Goal: Task Accomplishment & Management: Use online tool/utility

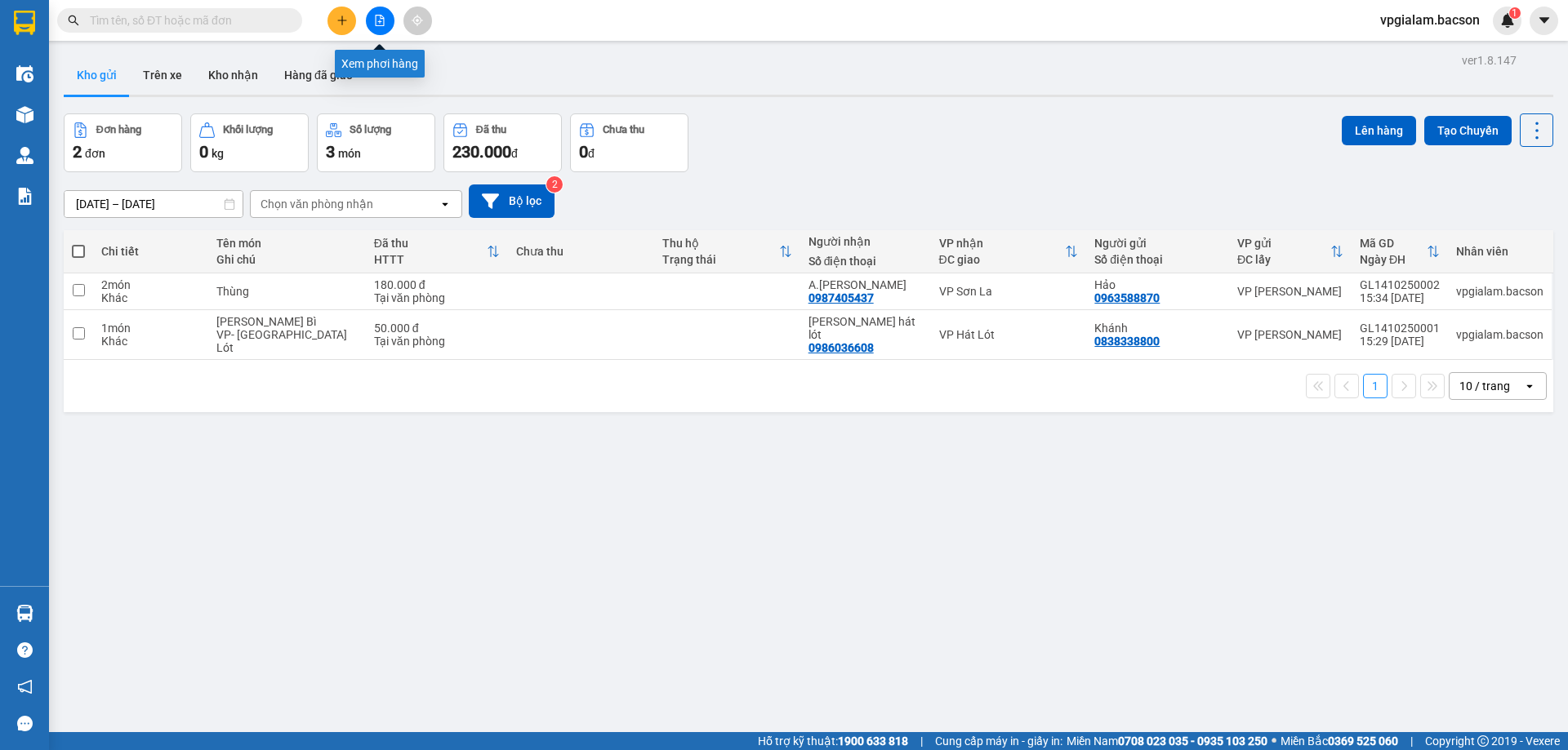
click at [384, 19] on icon "file-add" at bounding box center [380, 20] width 9 height 11
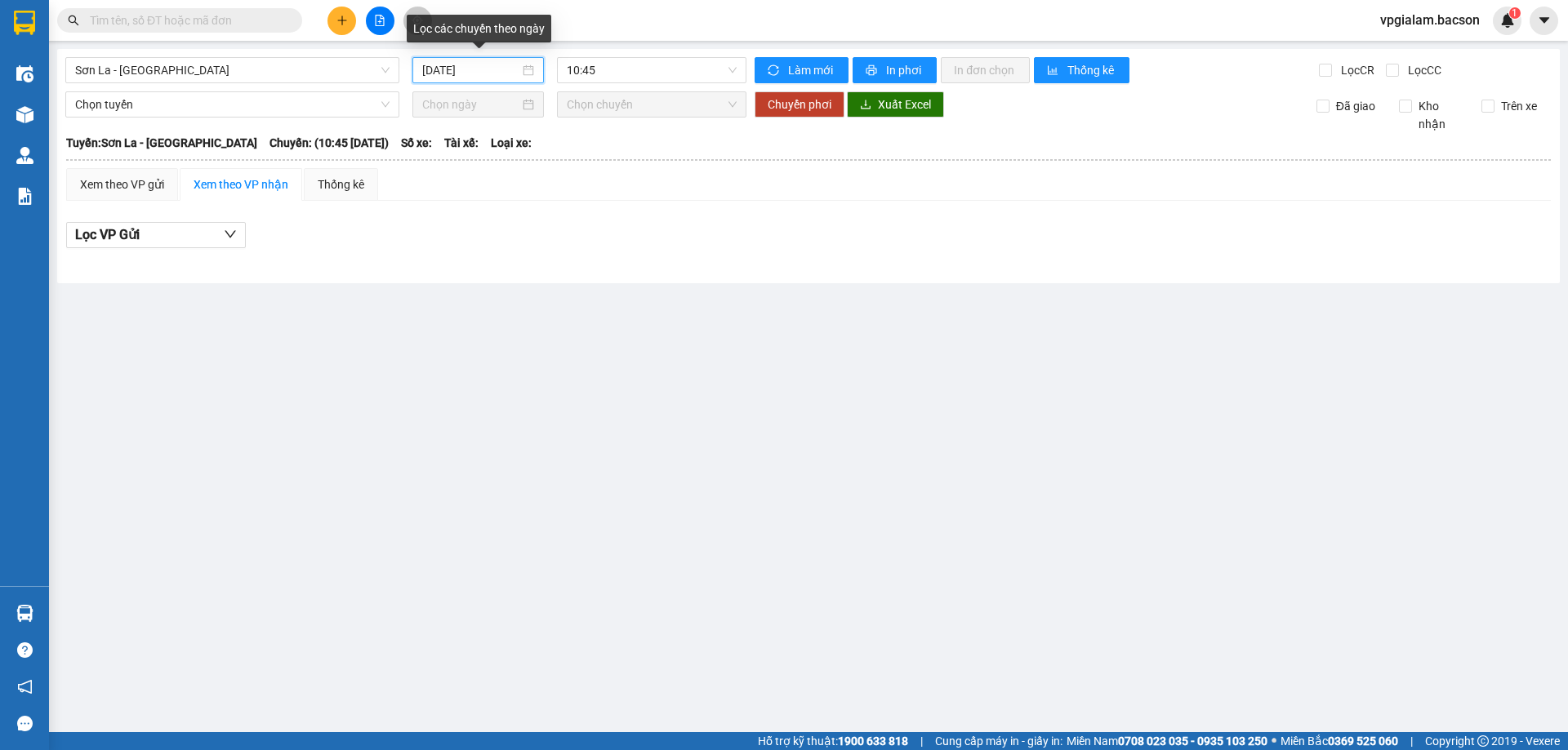
click at [449, 68] on input "[DATE]" at bounding box center [470, 70] width 97 height 18
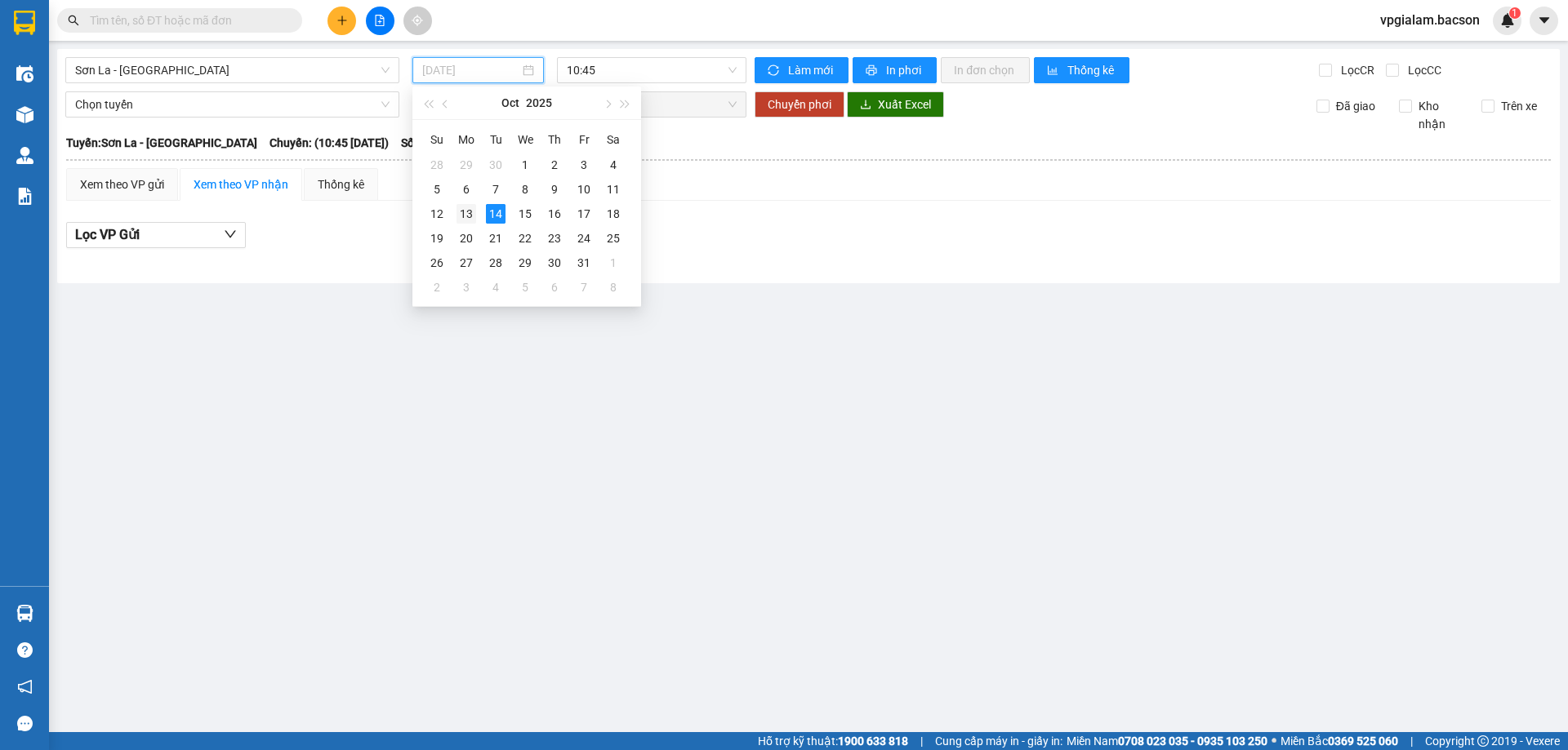
click at [467, 214] on div "13" at bounding box center [466, 214] width 20 height 20
type input "[DATE]"
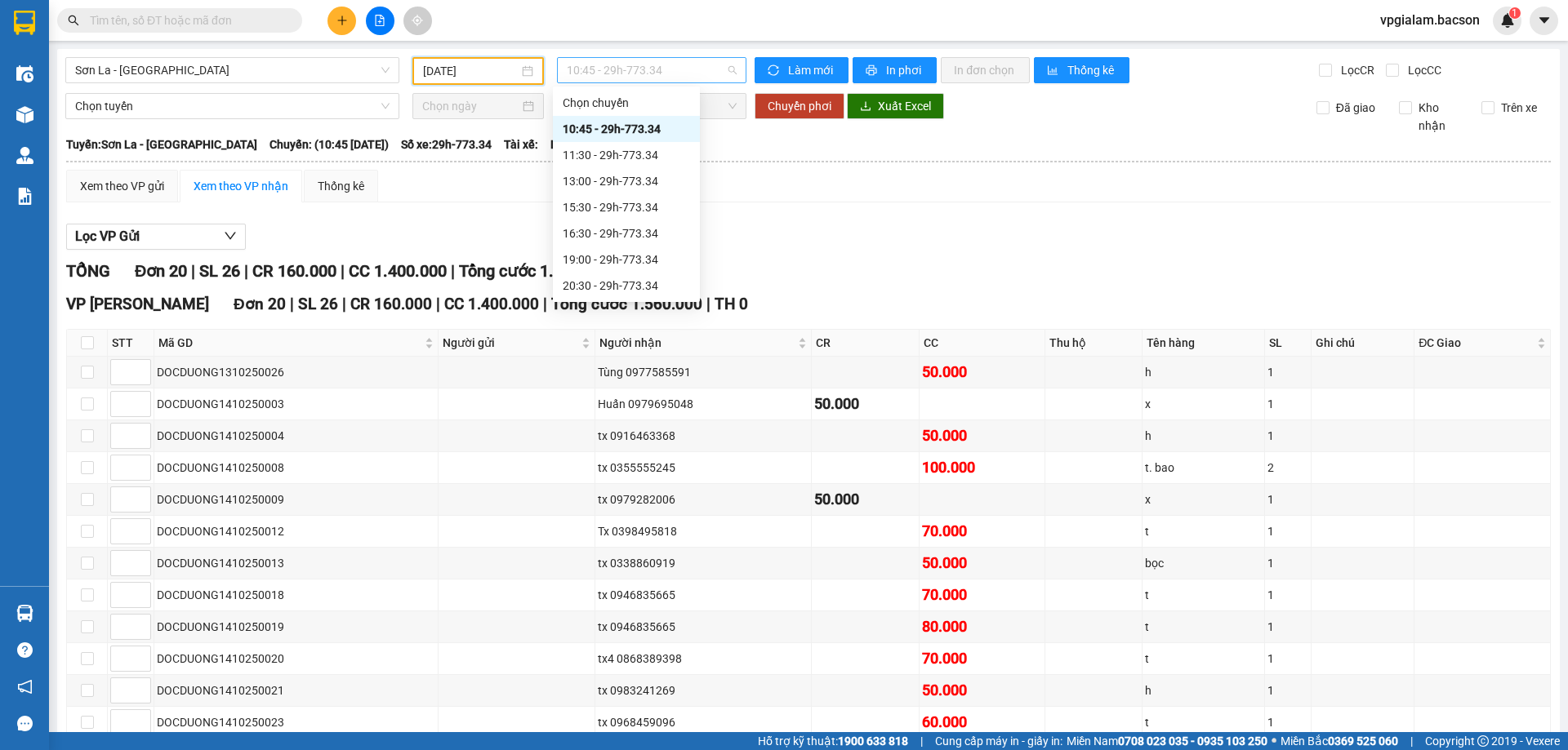
click at [596, 66] on span "10:45 - 29h-773.34" at bounding box center [651, 70] width 170 height 25
click at [612, 209] on div "15:30 - 29h-773.34" at bounding box center [627, 207] width 127 height 18
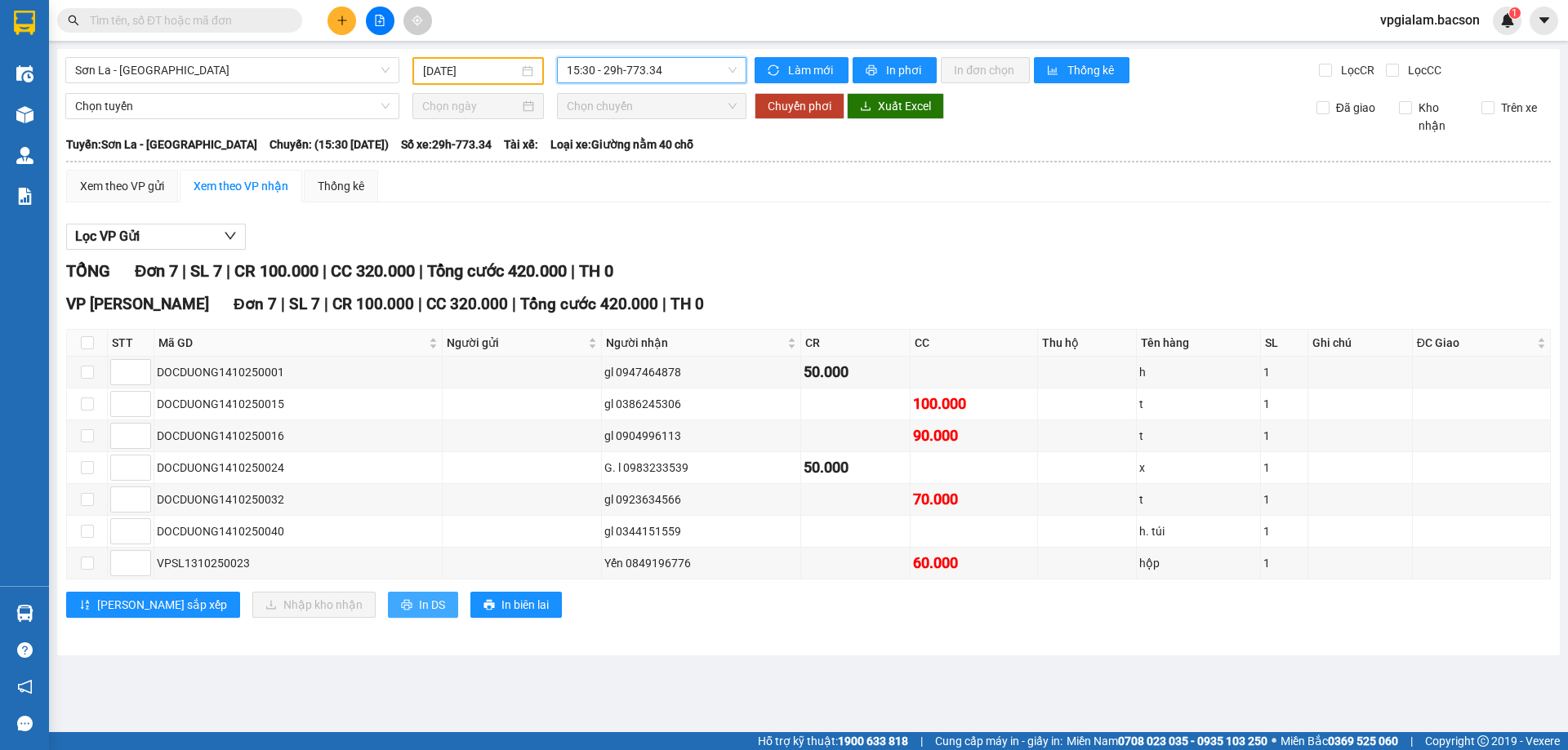
click at [419, 607] on span "In DS" at bounding box center [432, 605] width 26 height 18
